Goal: Obtain resource: Download file/media

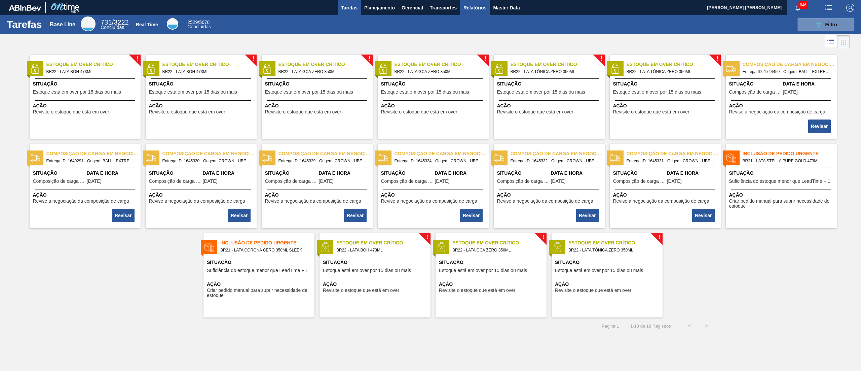
click at [475, 12] on button "Relatórios" at bounding box center [475, 7] width 30 height 15
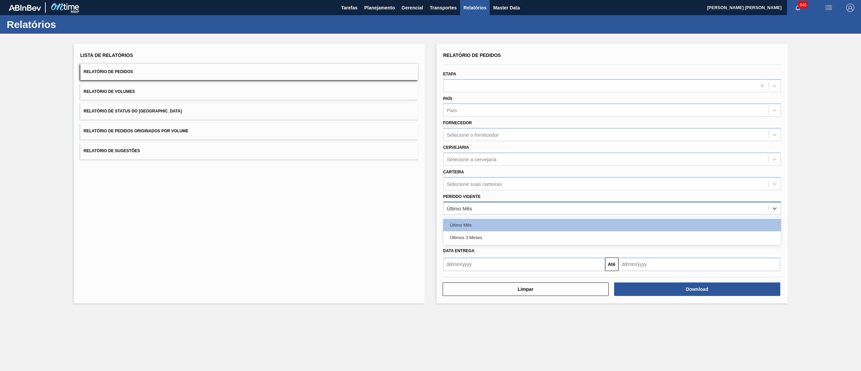
click at [503, 211] on div "Último Mês" at bounding box center [606, 208] width 325 height 10
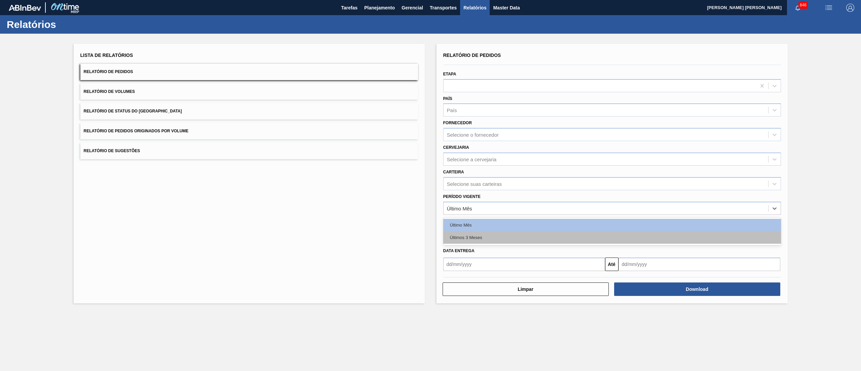
click at [497, 231] on div "Últimos 3 Meses" at bounding box center [612, 237] width 338 height 12
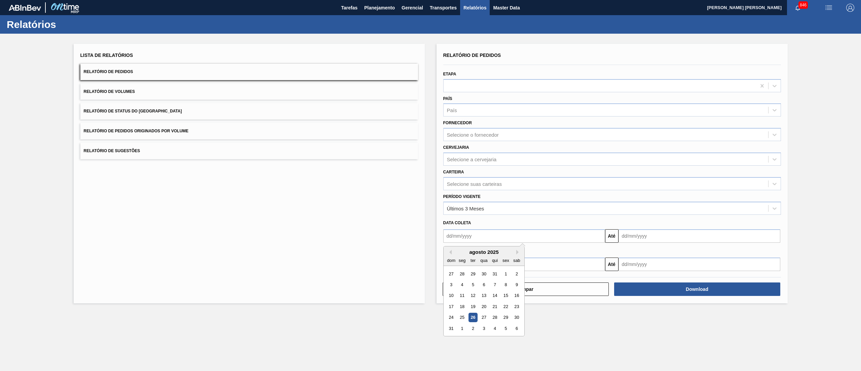
click at [493, 235] on input "text" at bounding box center [524, 235] width 162 height 13
click at [601, 327] on main "Tarefas Planejamento Gerencial Transportes Relatórios Master Data IGOR FERREIRA…" at bounding box center [430, 185] width 861 height 371
click at [506, 267] on input "text" at bounding box center [524, 263] width 162 height 13
click at [504, 299] on div "1" at bounding box center [505, 301] width 9 height 9
type input "[DATE]"
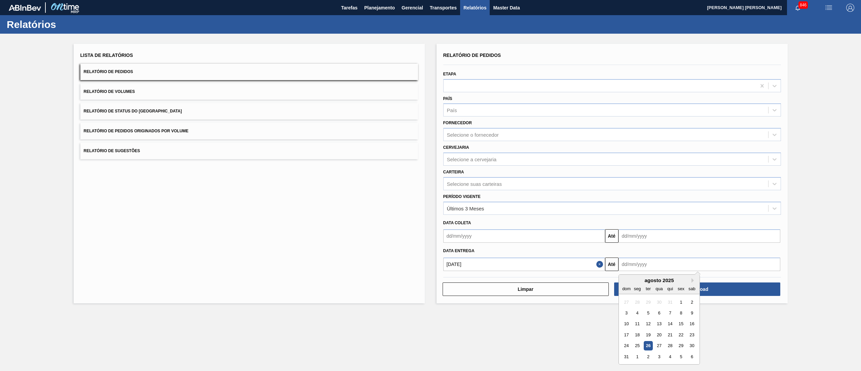
click at [657, 266] on input "text" at bounding box center [700, 263] width 162 height 13
click at [628, 355] on div "31" at bounding box center [626, 356] width 9 height 9
type input "[DATE]"
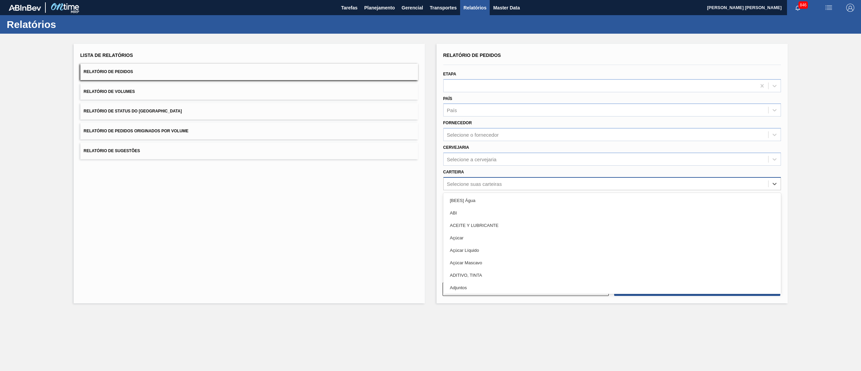
click at [497, 184] on div "Selecione suas carteiras" at bounding box center [474, 184] width 55 height 6
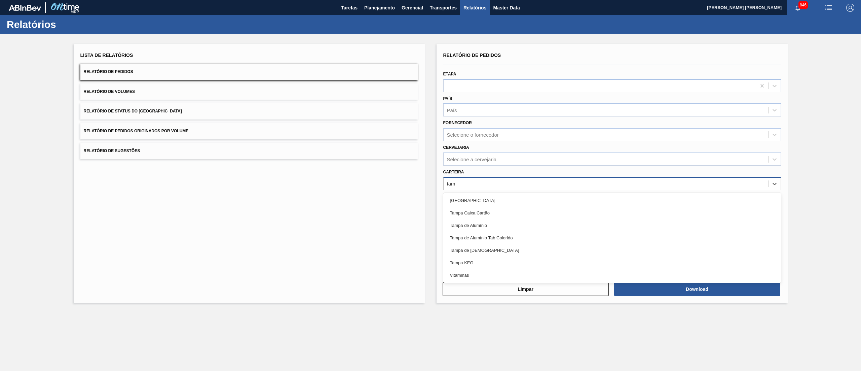
type input "tamp"
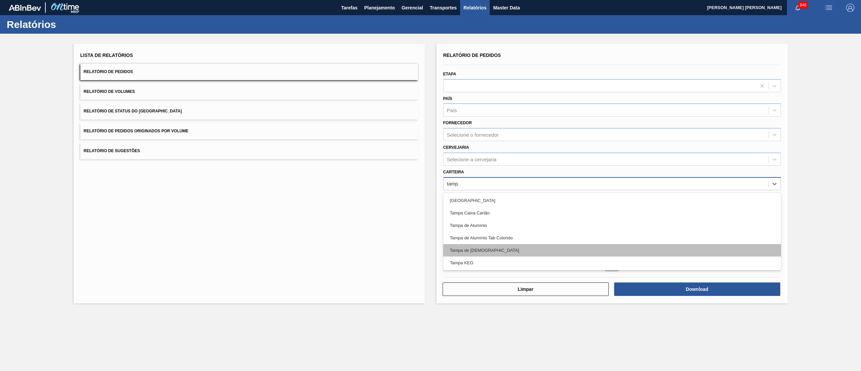
click at [461, 254] on div "Tampa de [DEMOGRAPHIC_DATA]" at bounding box center [612, 250] width 338 height 12
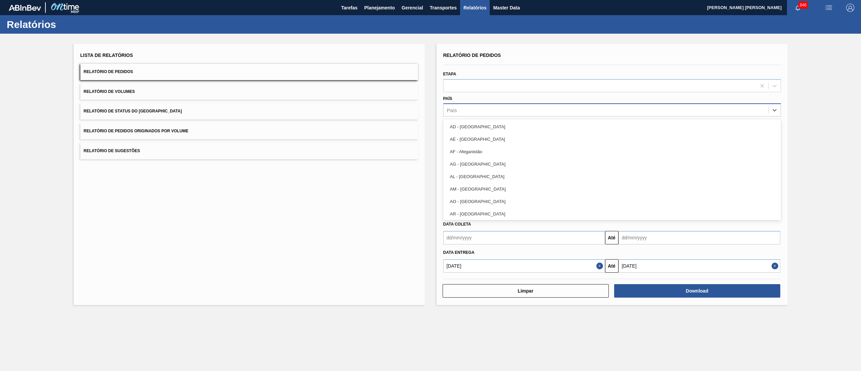
click at [494, 114] on div "País" at bounding box center [606, 110] width 325 height 10
type input "bra"
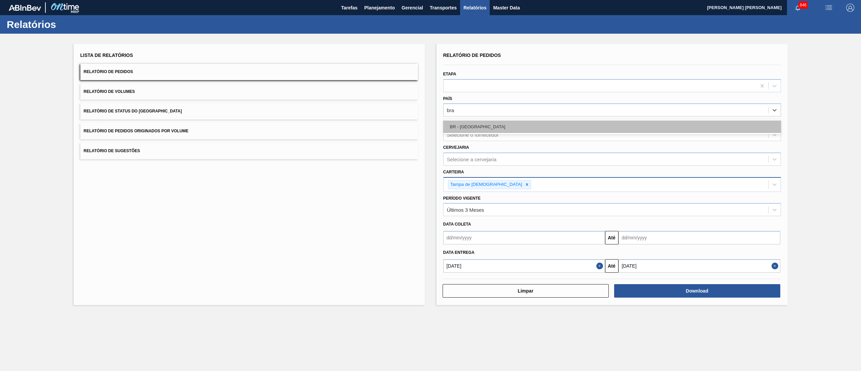
click at [483, 128] on div "BR - [GEOGRAPHIC_DATA]" at bounding box center [612, 126] width 338 height 12
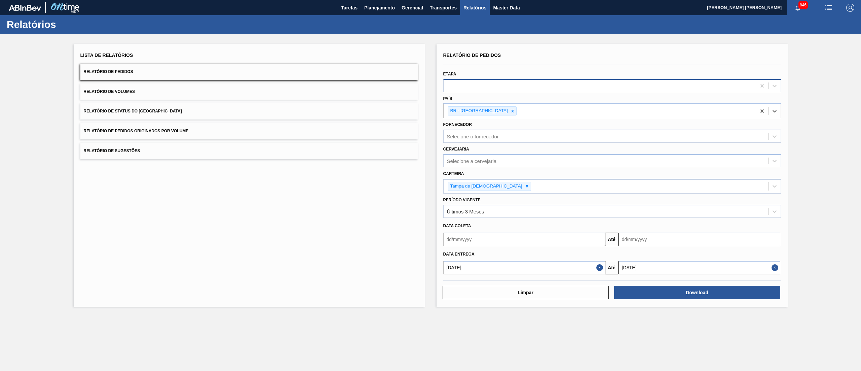
click at [480, 86] on div at bounding box center [600, 86] width 313 height 10
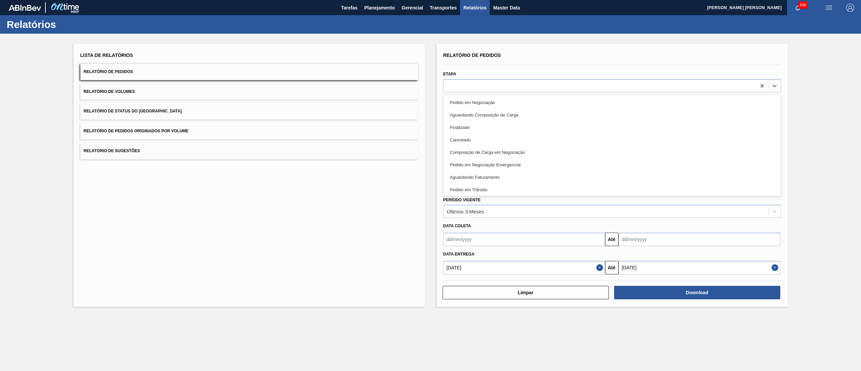
click at [555, 353] on main "Tarefas Planejamento Gerencial Transportes Relatórios Master Data IGOR FERREIRA…" at bounding box center [430, 185] width 861 height 371
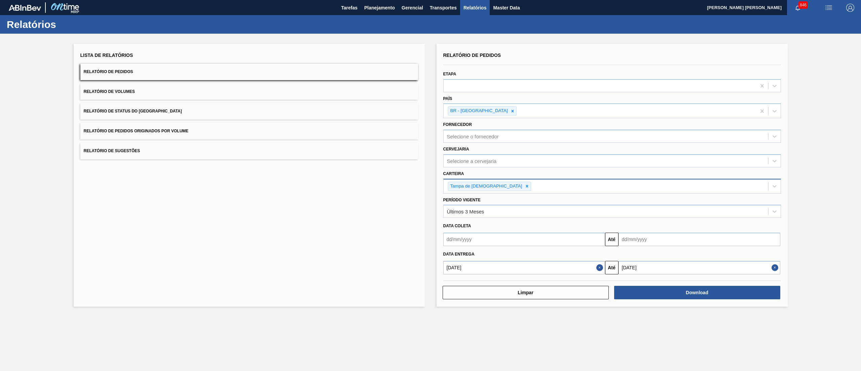
click at [347, 315] on main "Tarefas Planejamento Gerencial Transportes Relatórios Master Data IGOR FERREIRA…" at bounding box center [430, 185] width 861 height 371
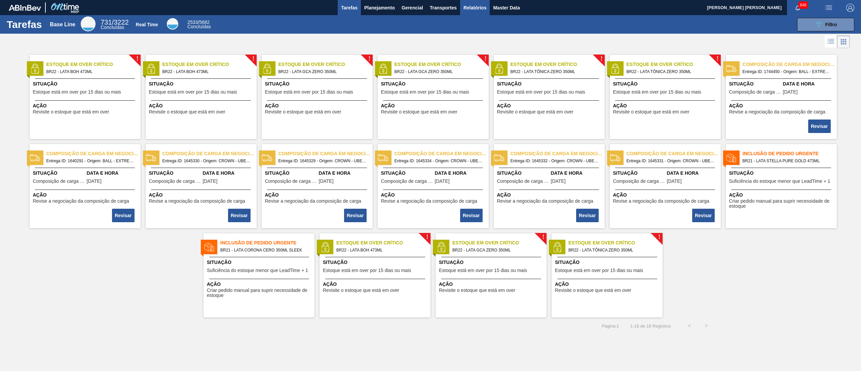
click at [471, 5] on span "Relatórios" at bounding box center [475, 8] width 23 height 8
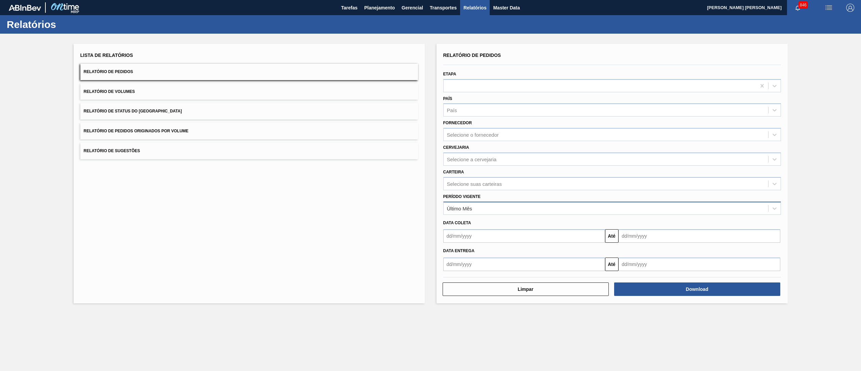
click at [488, 202] on div "Último Mês" at bounding box center [612, 208] width 338 height 13
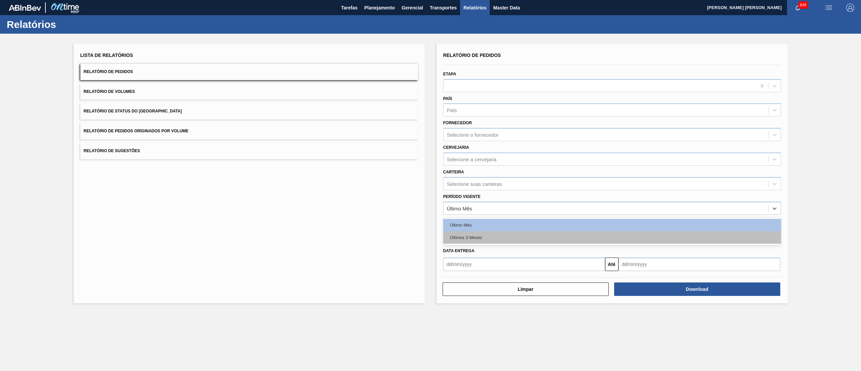
click at [488, 233] on div "Últimos 3 Meses" at bounding box center [612, 237] width 338 height 12
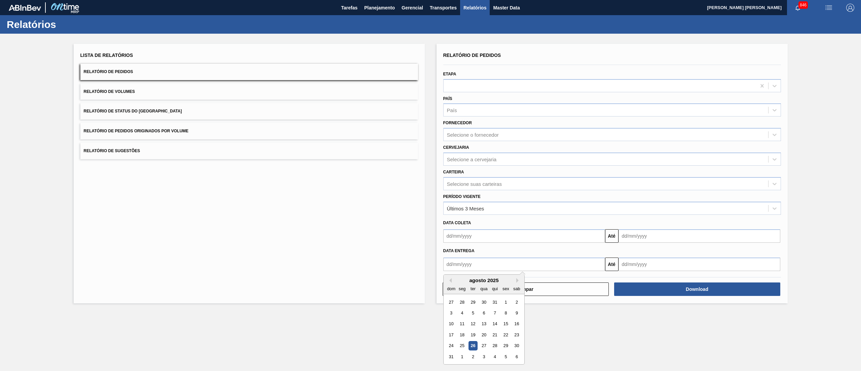
click at [490, 258] on input "text" at bounding box center [524, 263] width 162 height 13
click at [504, 299] on div "1" at bounding box center [505, 301] width 9 height 9
type input "[DATE]"
click at [641, 269] on input "text" at bounding box center [700, 263] width 162 height 13
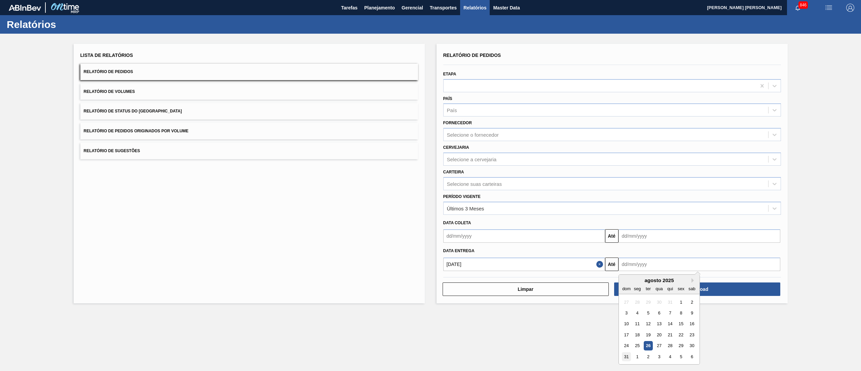
click at [629, 353] on div "31" at bounding box center [626, 356] width 9 height 9
type input "[DATE]"
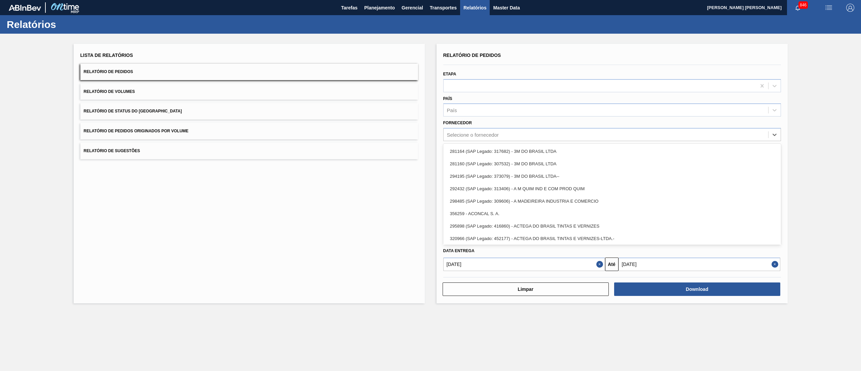
click at [470, 128] on div "Selecione o fornecedor" at bounding box center [612, 134] width 338 height 13
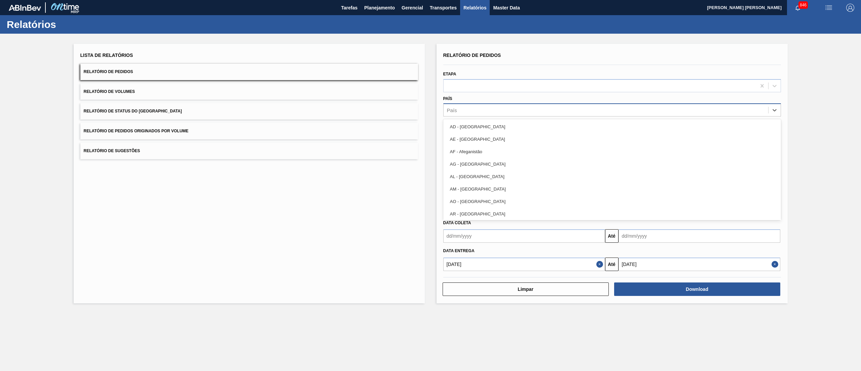
click at [470, 110] on div "País" at bounding box center [606, 110] width 325 height 10
type input "bra"
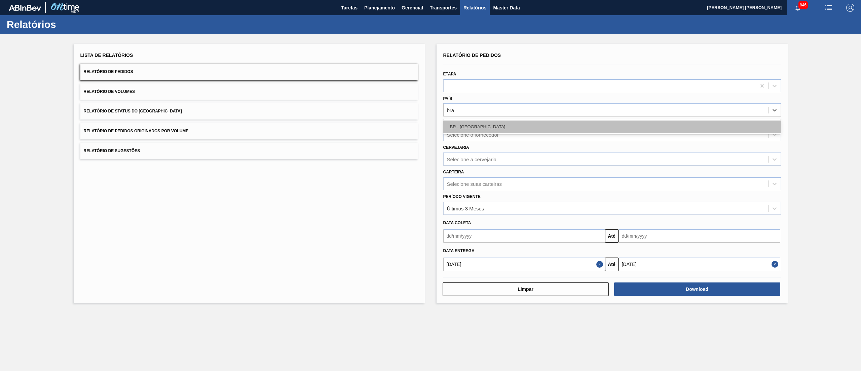
click at [460, 132] on div "BR - [GEOGRAPHIC_DATA]" at bounding box center [612, 126] width 338 height 12
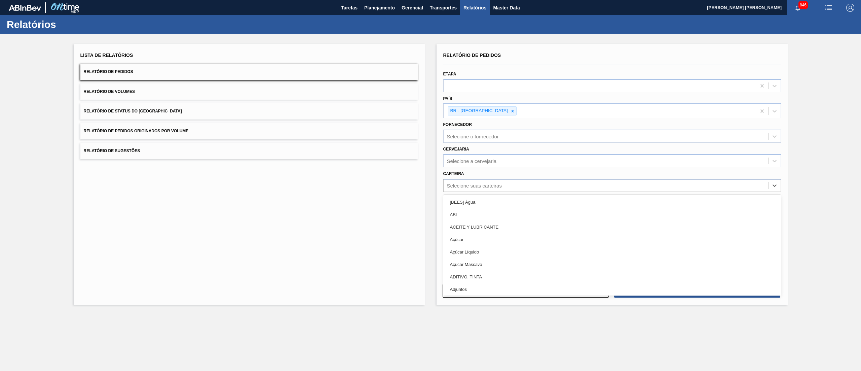
click at [474, 188] on div "Selecione suas carteiras" at bounding box center [606, 185] width 325 height 10
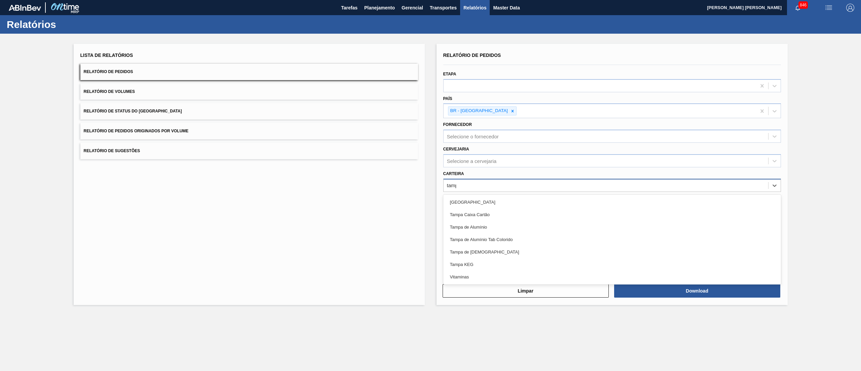
type input "[GEOGRAPHIC_DATA]"
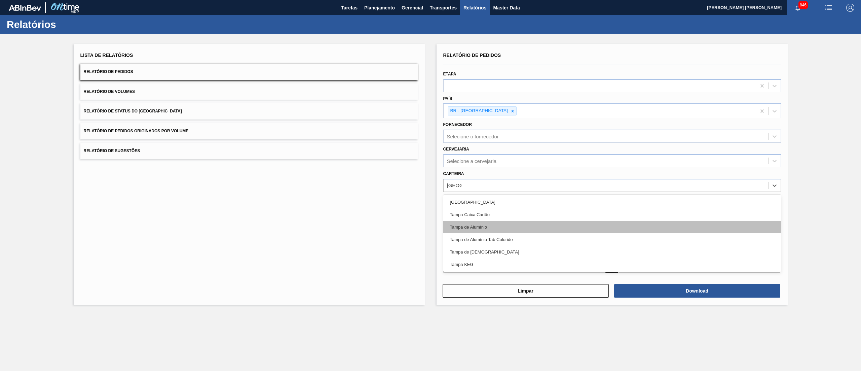
click at [507, 221] on div "Tampa de Alumínio" at bounding box center [612, 227] width 338 height 12
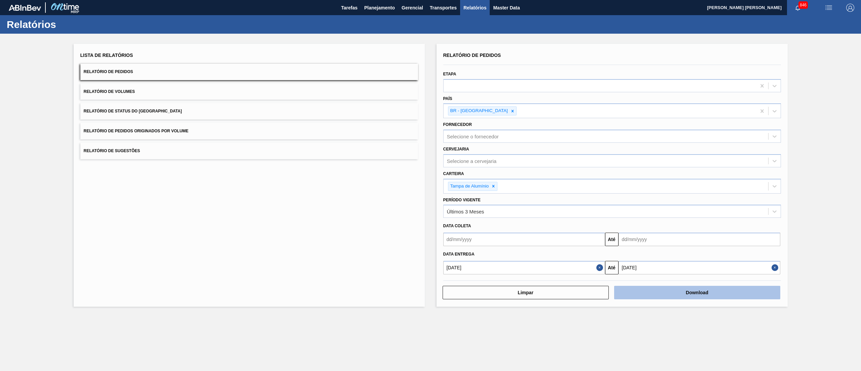
click at [661, 293] on button "Download" at bounding box center [697, 292] width 166 height 13
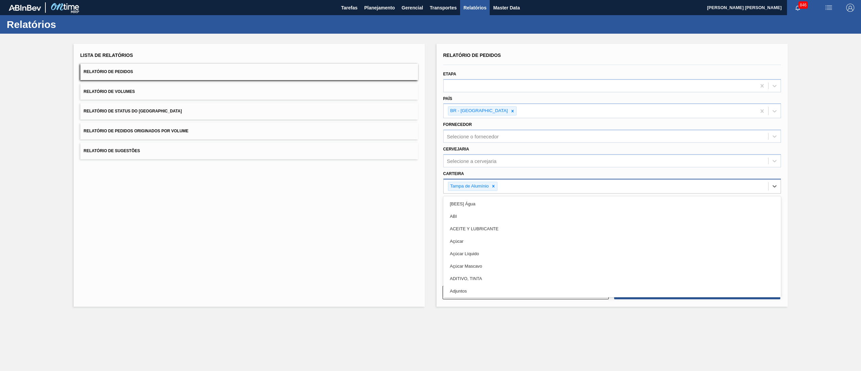
click at [520, 182] on div "Tampa de Alumínio" at bounding box center [606, 186] width 325 height 14
type input "tam"
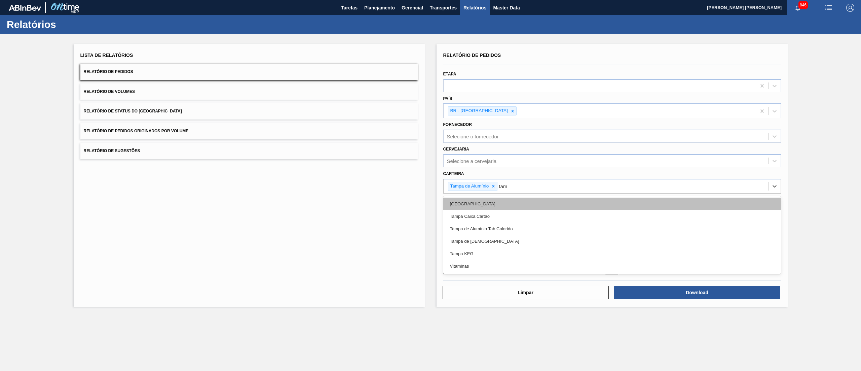
click at [477, 201] on div "[GEOGRAPHIC_DATA]" at bounding box center [612, 203] width 338 height 12
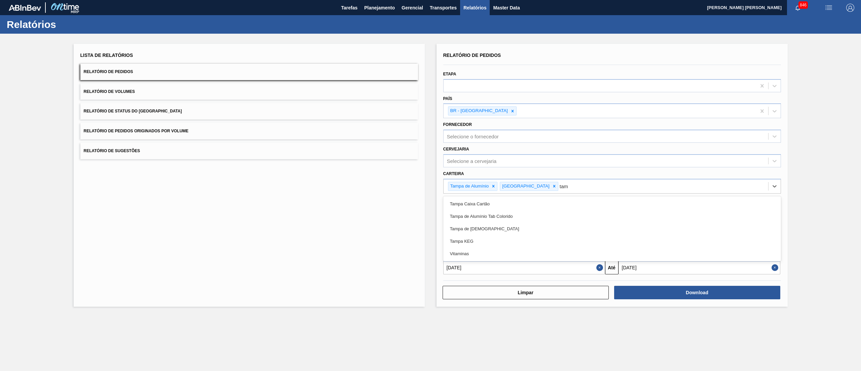
type input "tamp"
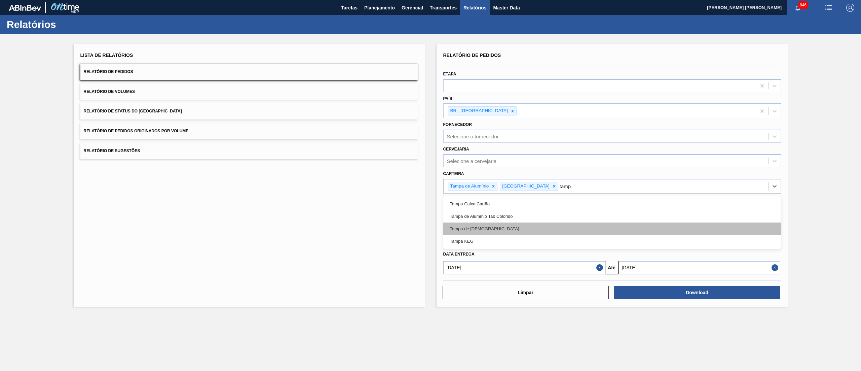
click at [472, 224] on div "Tampa de [DEMOGRAPHIC_DATA]" at bounding box center [612, 228] width 338 height 12
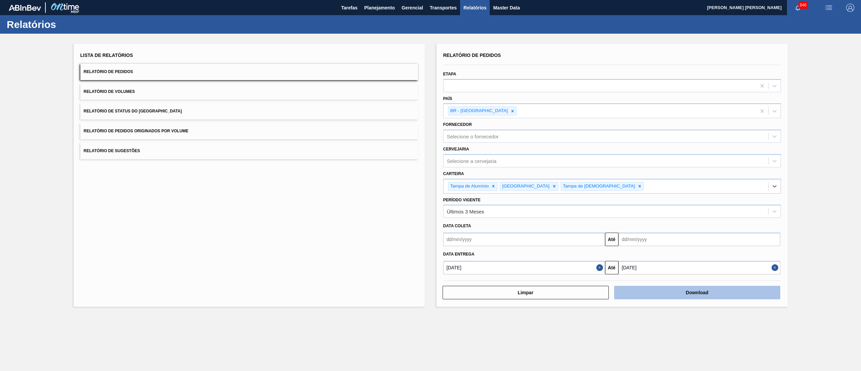
click at [656, 298] on button "Download" at bounding box center [697, 292] width 166 height 13
